Goal: Transaction & Acquisition: Purchase product/service

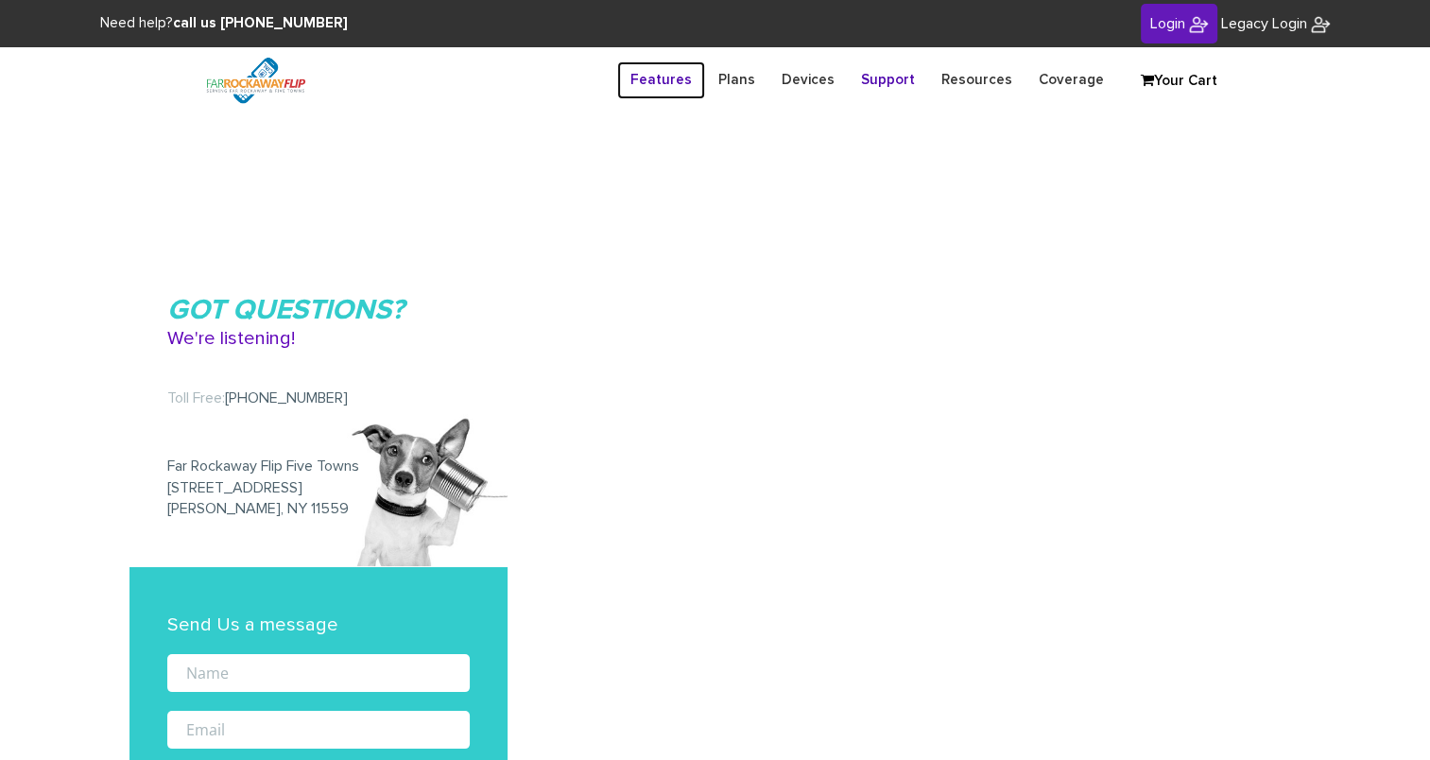
click at [675, 74] on link "Features" at bounding box center [661, 79] width 88 height 37
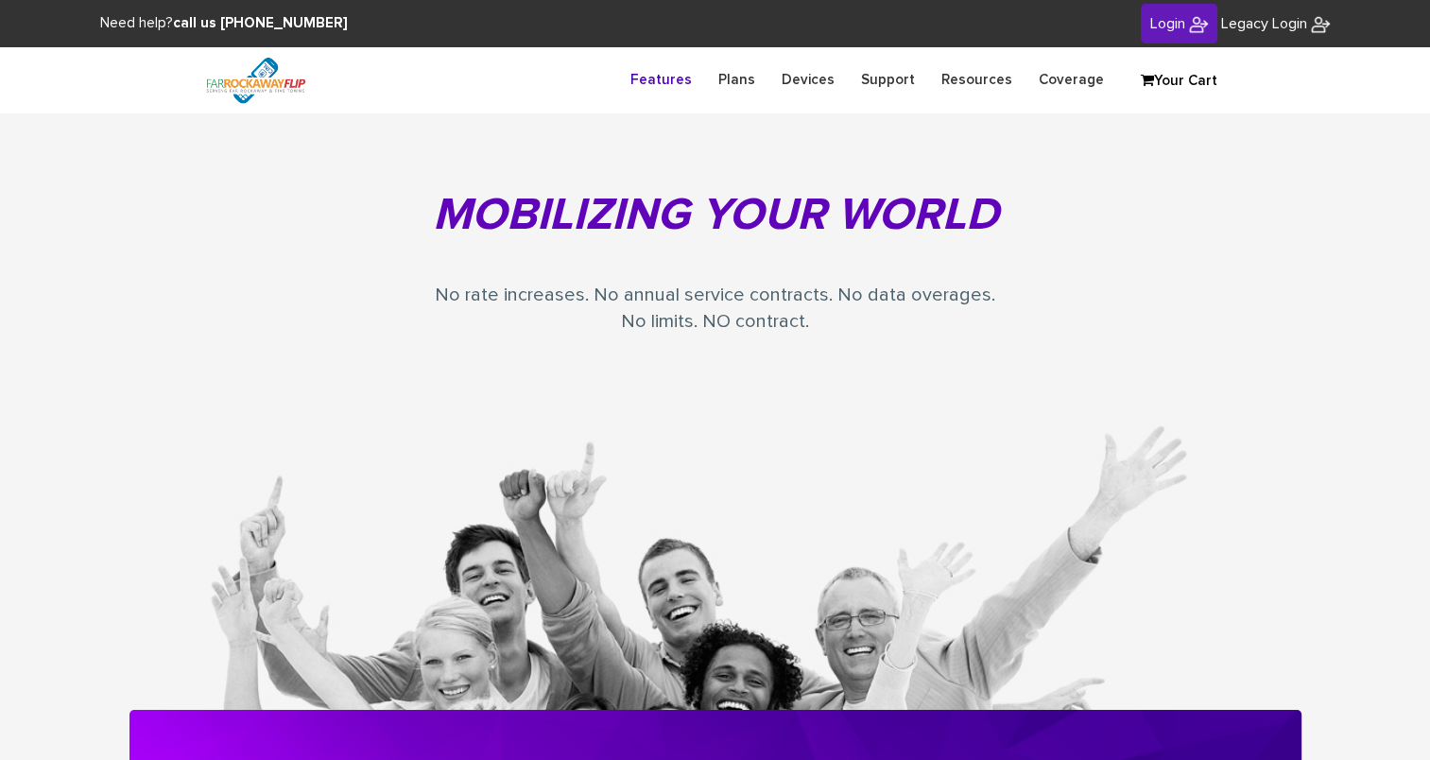
click at [65, 407] on section "Mobilizing your World No rate increases. No annual service contracts. No data o…" at bounding box center [715, 411] width 1430 height 597
click at [826, 87] on link "Devices" at bounding box center [808, 79] width 79 height 37
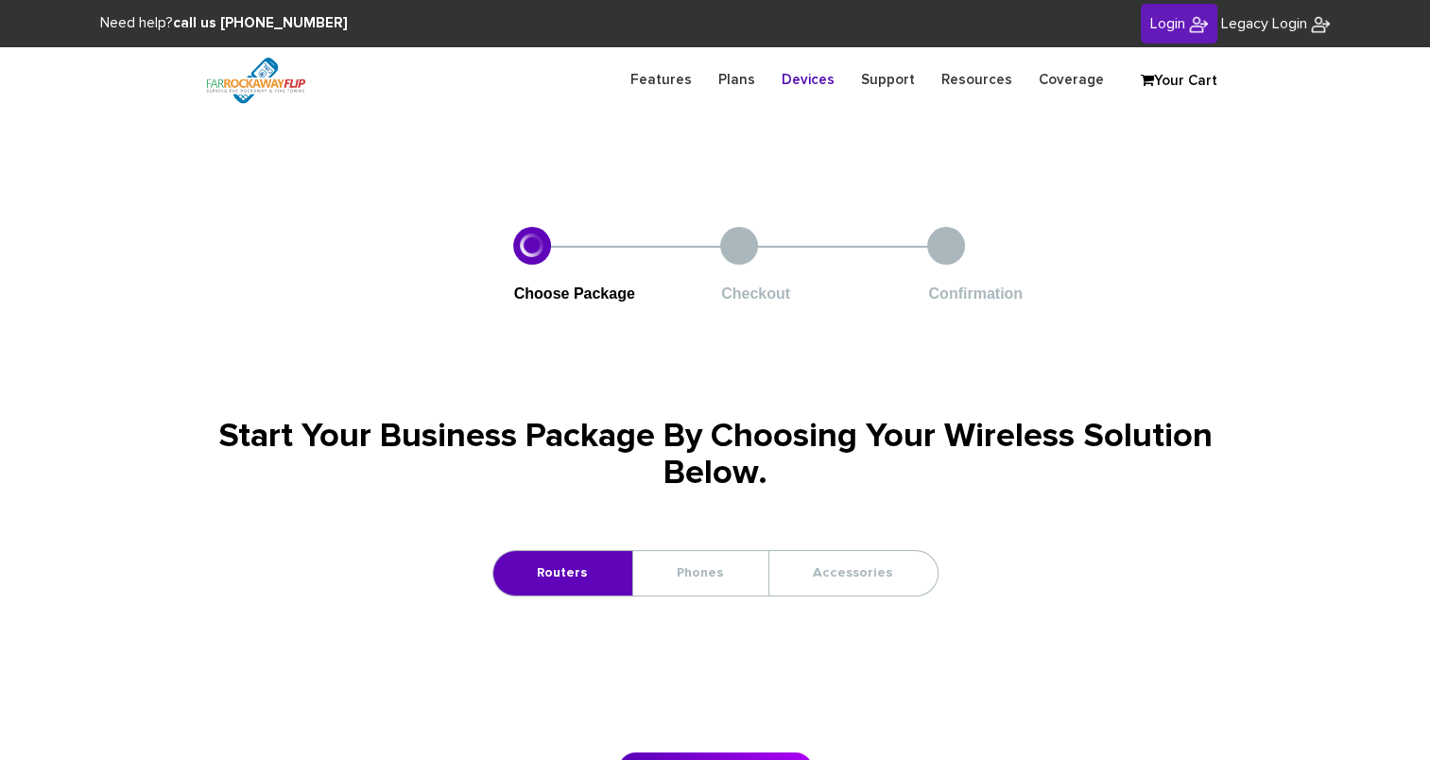
click at [31, 341] on section "Choose Package Checkout Confirmation Start Your Business Package By Choosing Yo…" at bounding box center [715, 507] width 1430 height 655
click at [709, 582] on link "Phones" at bounding box center [699, 573] width 133 height 44
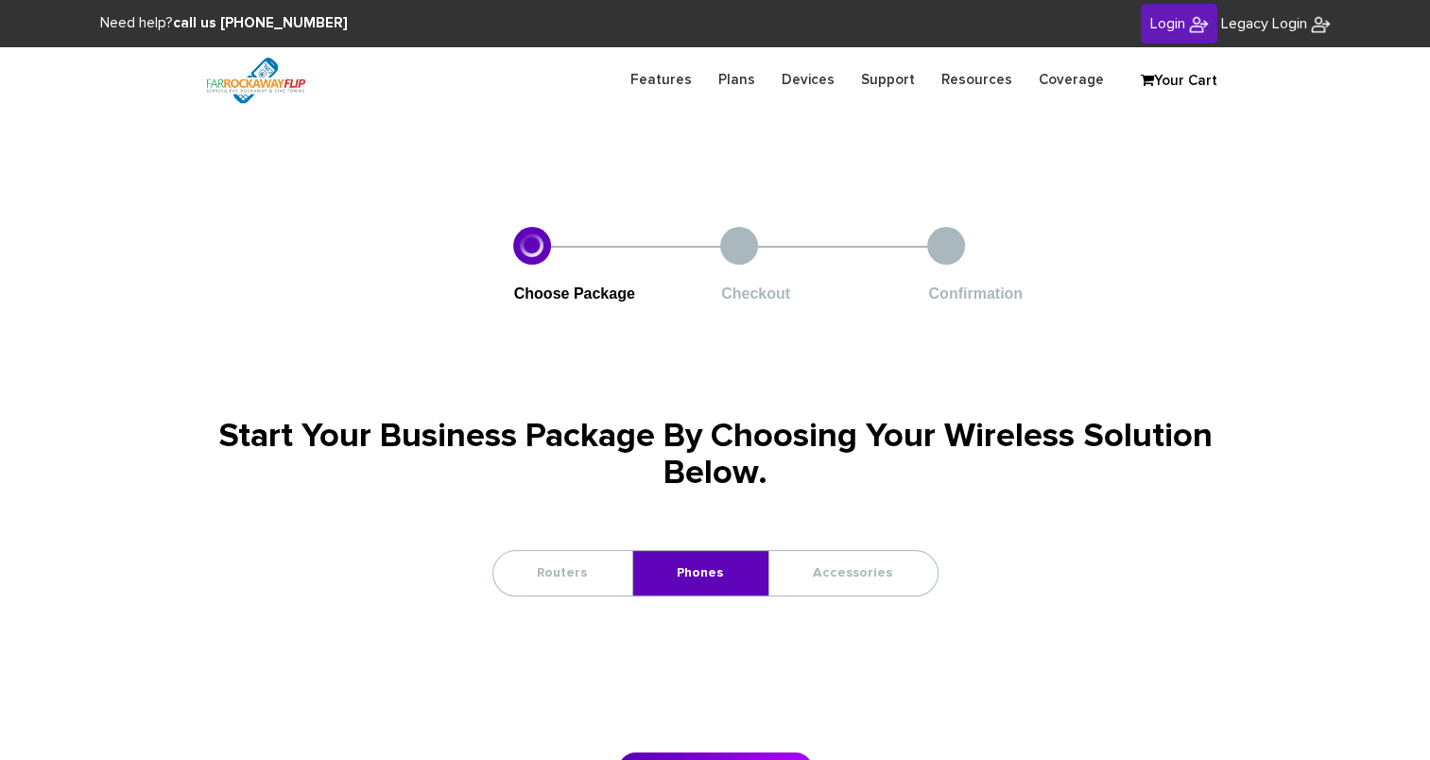
click at [151, 505] on section "Choose Package Checkout Confirmation Start Your Business Package By Choosing Yo…" at bounding box center [715, 507] width 1430 height 655
